Goal: Use online tool/utility: Utilize a website feature to perform a specific function

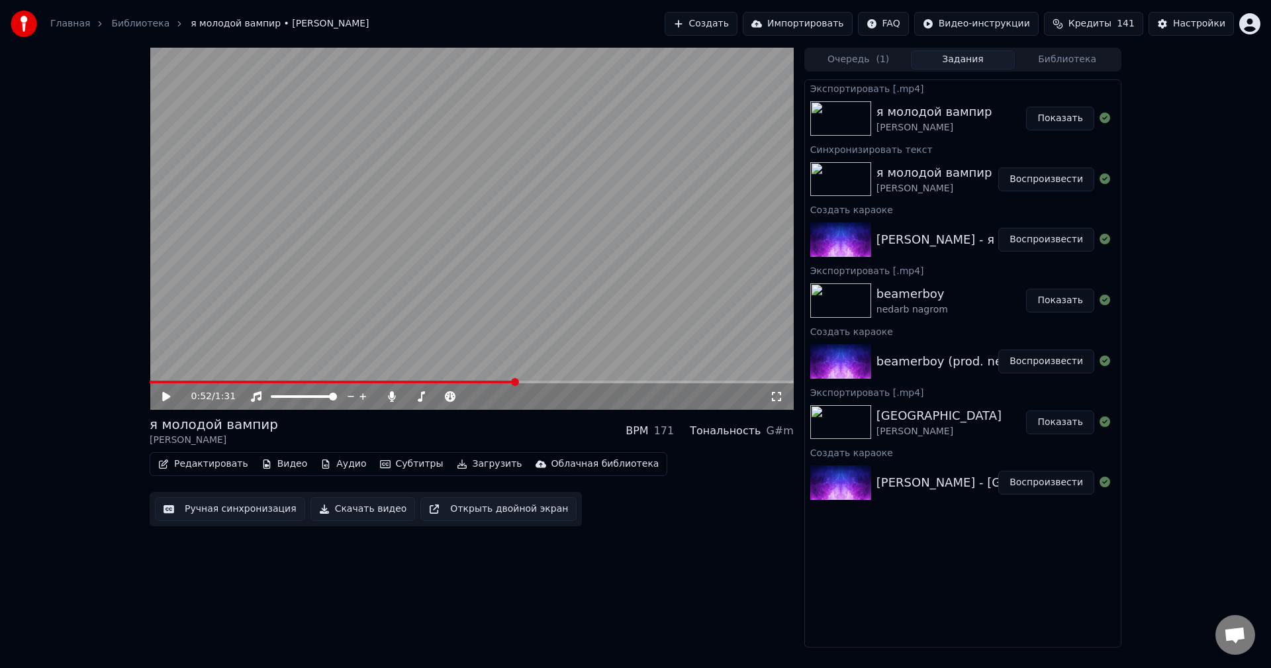
click at [26, 24] on img at bounding box center [24, 24] width 26 height 26
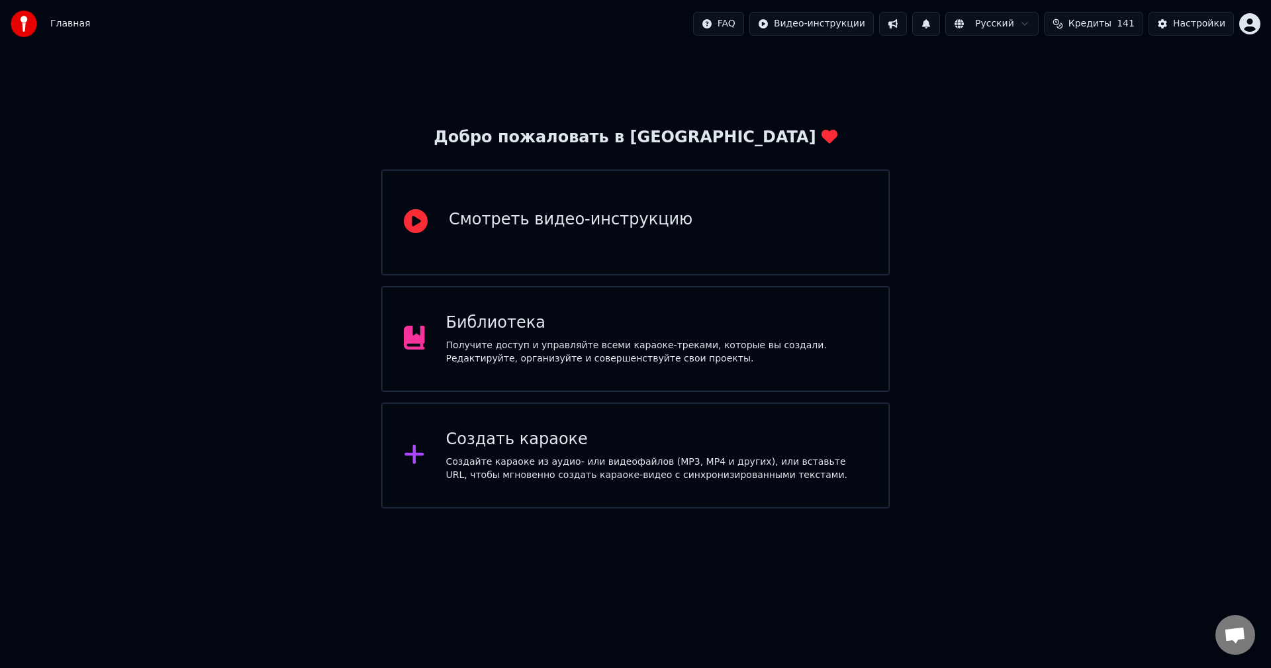
click at [522, 424] on div "Создать караоке Создайте караоке из аудио- или видеофайлов (MP3, MP4 и других),…" at bounding box center [635, 455] width 508 height 106
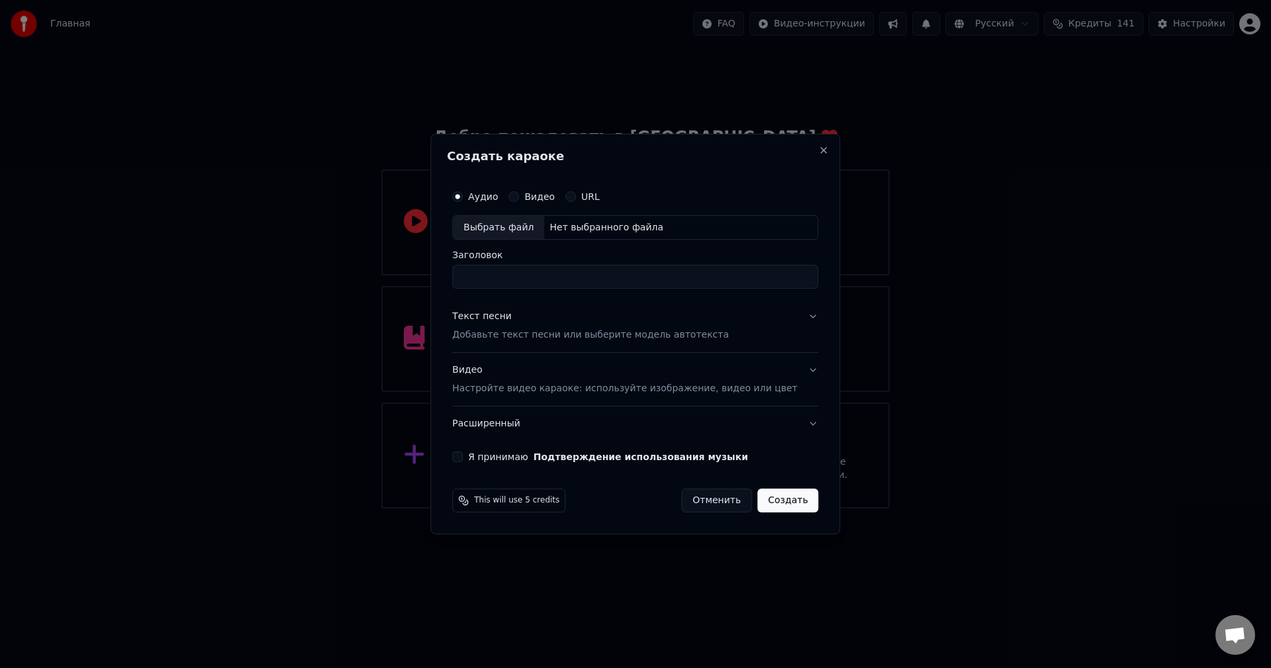
click at [620, 237] on div "Выбрать файл Нет выбранного файла" at bounding box center [635, 227] width 366 height 25
type input "**********"
click at [789, 313] on button "Текст песни Добавьте текст песни или выберите модель автотекста" at bounding box center [635, 326] width 366 height 53
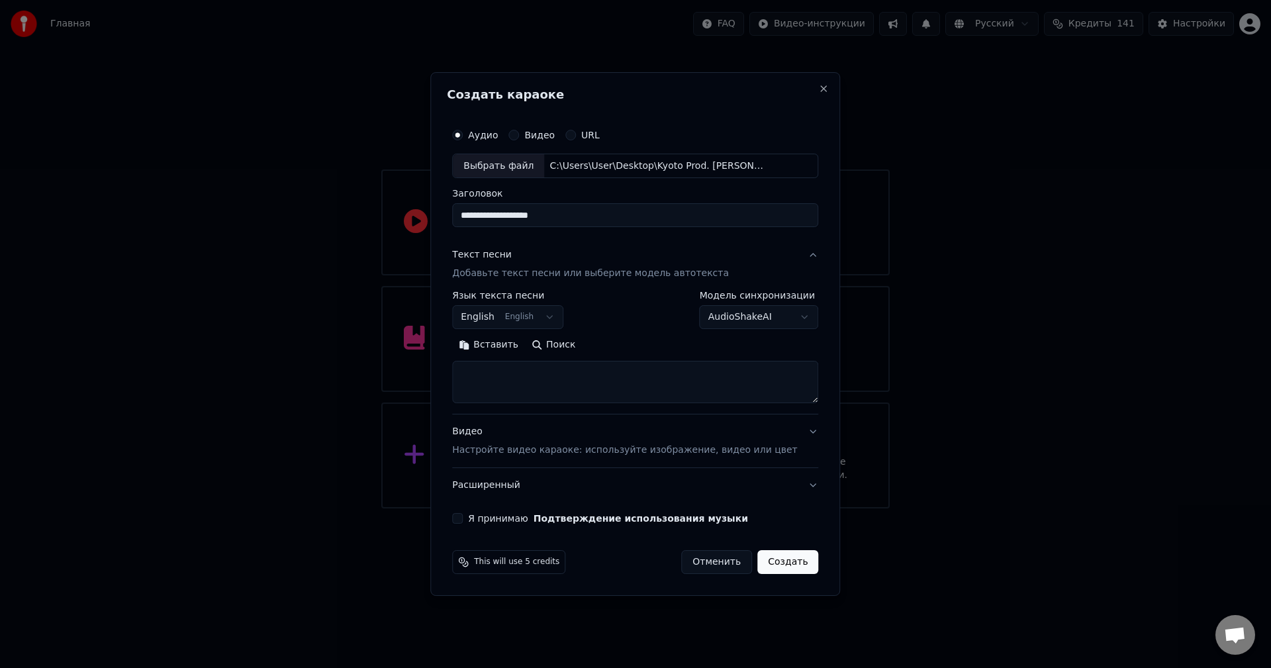
click at [663, 398] on textarea at bounding box center [635, 382] width 366 height 42
paste textarea "**********"
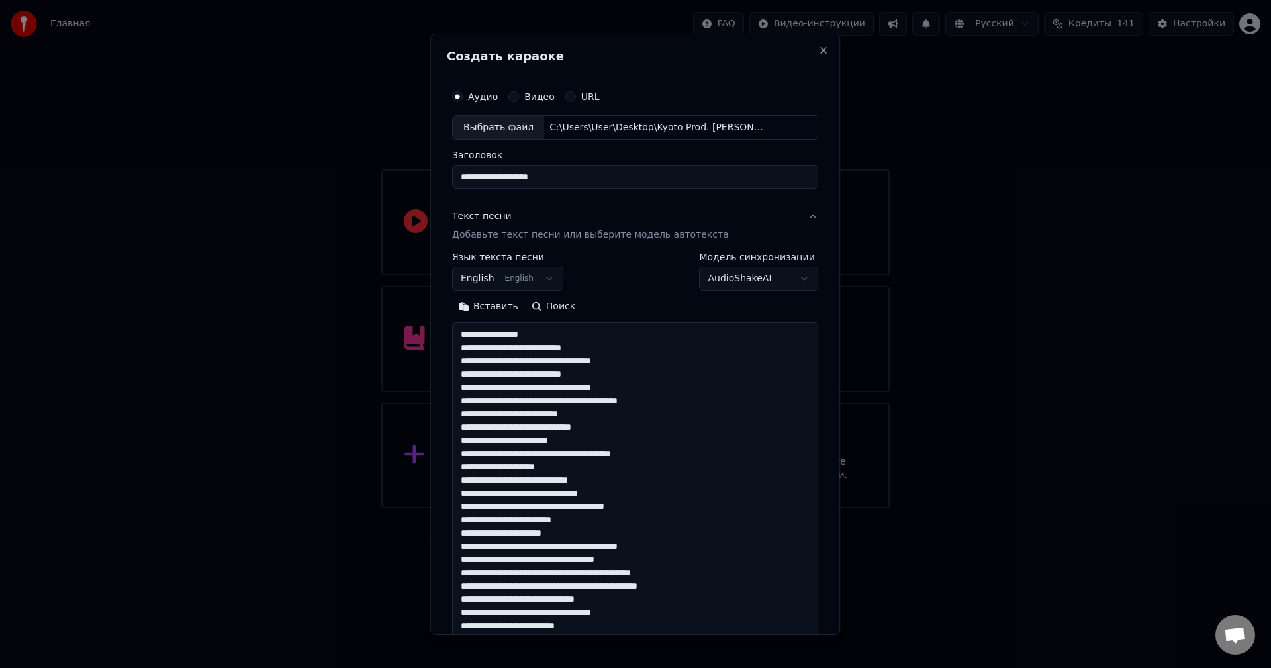
scroll to position [1287, 0]
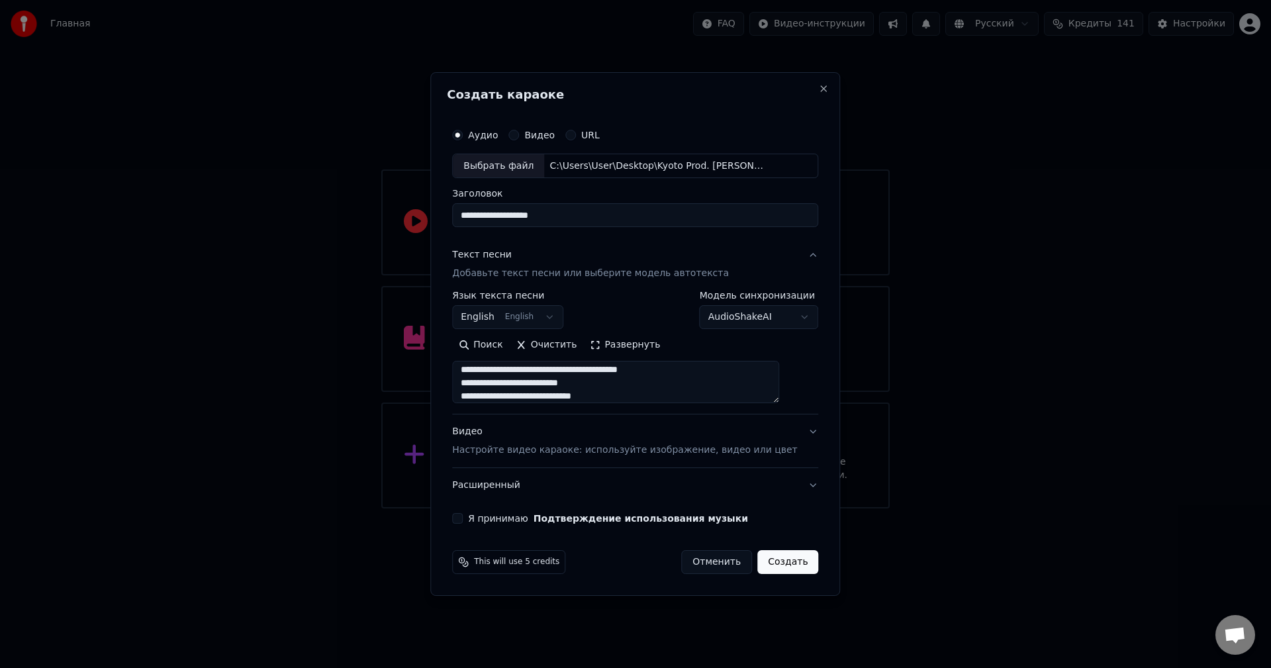
type textarea "**********"
click at [463, 517] on button "Я принимаю Подтверждение использования музыки" at bounding box center [457, 518] width 11 height 11
click at [776, 563] on button "Создать" at bounding box center [787, 562] width 61 height 24
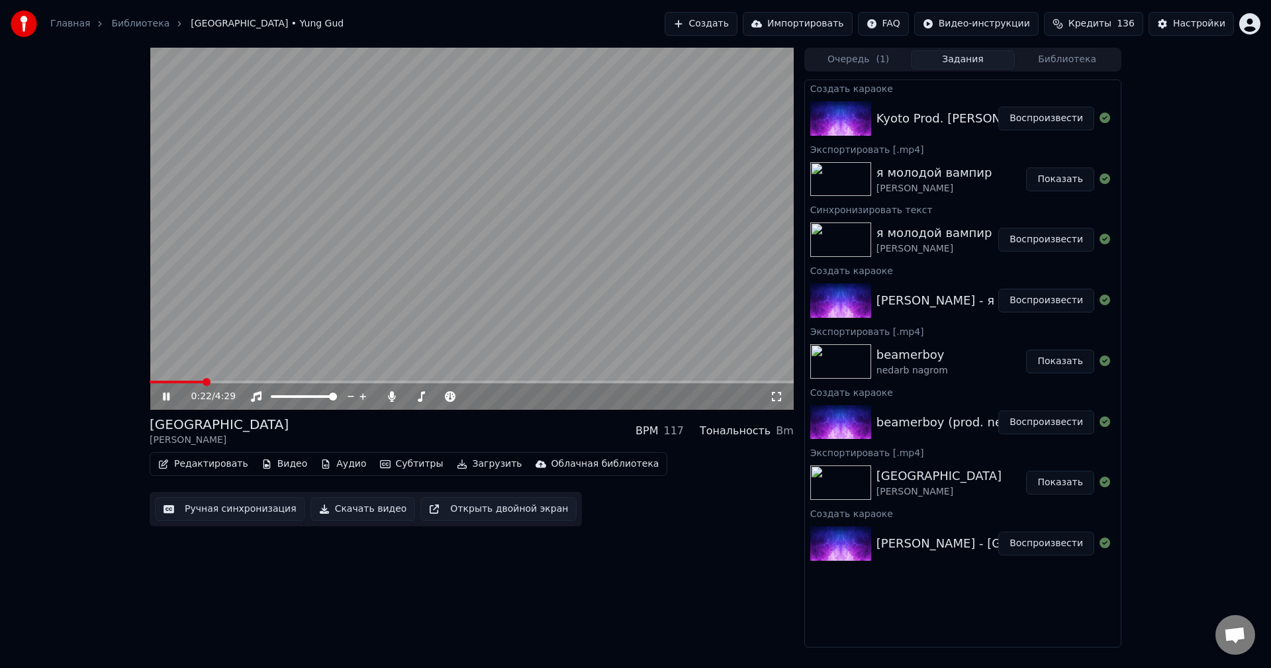
click at [534, 230] on video at bounding box center [472, 229] width 644 height 362
click at [420, 257] on video at bounding box center [472, 229] width 644 height 362
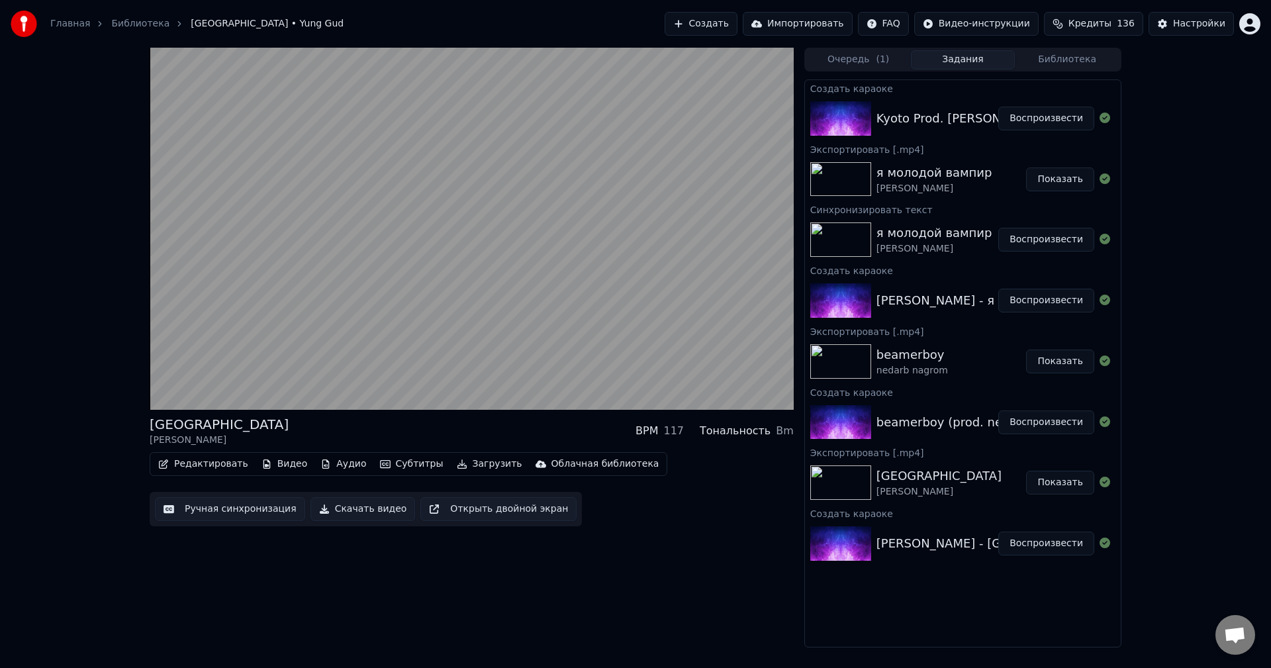
click at [365, 512] on button "Скачать видео" at bounding box center [362, 509] width 105 height 24
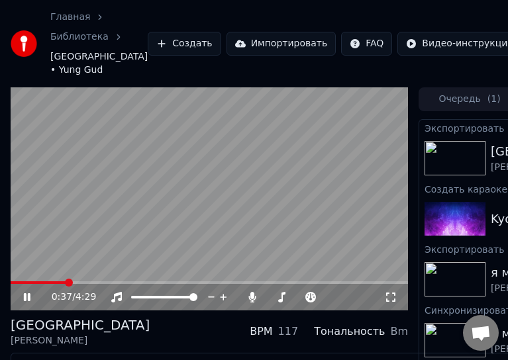
click at [240, 168] on video at bounding box center [209, 199] width 397 height 224
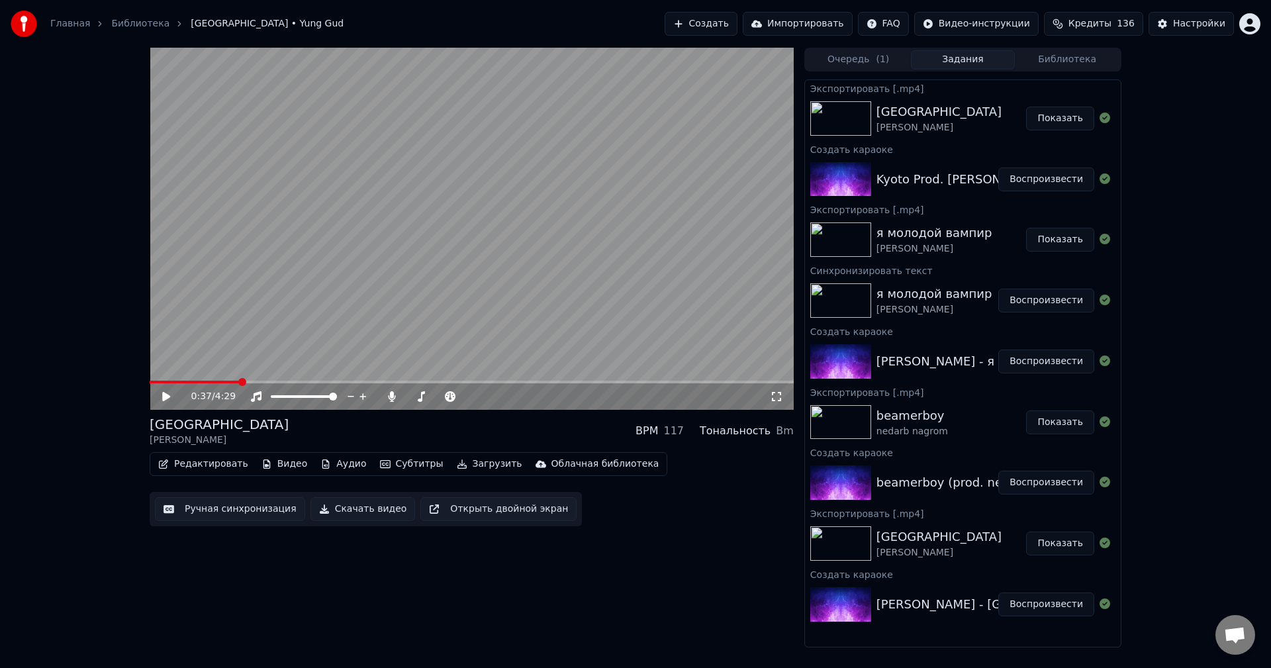
click at [1060, 117] on button "Показать" at bounding box center [1060, 119] width 68 height 24
